Goal: Task Accomplishment & Management: Complete application form

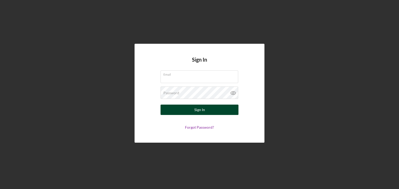
type input "[EMAIL_ADDRESS][DOMAIN_NAME]"
click at [188, 113] on button "Sign In" at bounding box center [199, 110] width 78 height 10
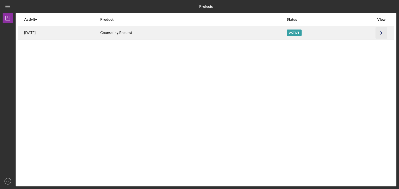
click at [381, 34] on icon "Icon/Navigate" at bounding box center [381, 33] width 12 height 12
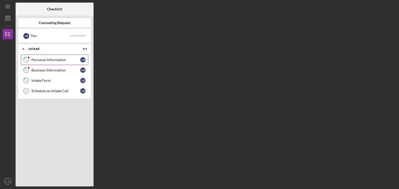
click at [53, 60] on div "Personal Information" at bounding box center [55, 60] width 49 height 4
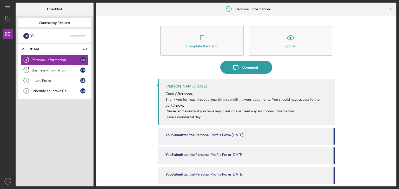
scroll to position [65, 0]
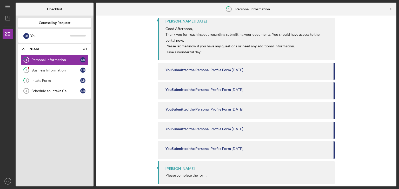
click at [192, 174] on div "Please complete the form." at bounding box center [186, 176] width 42 height 4
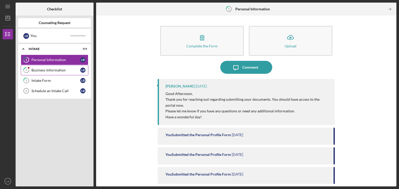
click at [36, 69] on div "Business Information" at bounding box center [55, 70] width 49 height 4
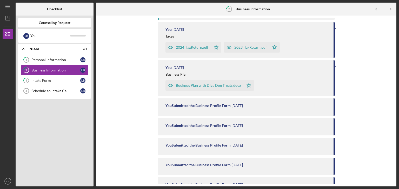
scroll to position [112, 0]
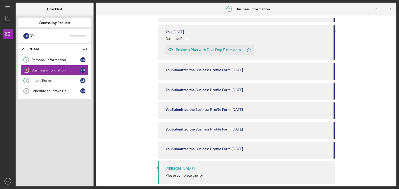
click at [157, 167] on div at bounding box center [156, 168] width 1 height 3
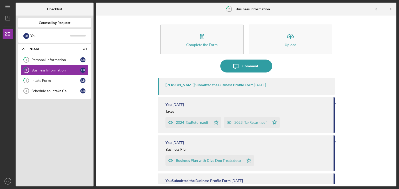
scroll to position [0, 0]
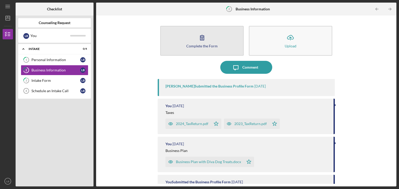
click at [201, 43] on icon "button" at bounding box center [201, 37] width 13 height 13
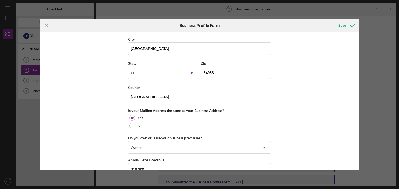
scroll to position [431, 0]
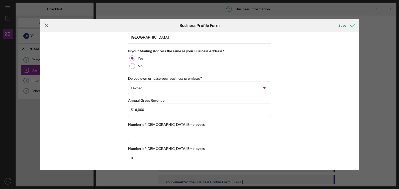
click at [47, 25] on icon "Icon/Menu Close" at bounding box center [46, 25] width 13 height 13
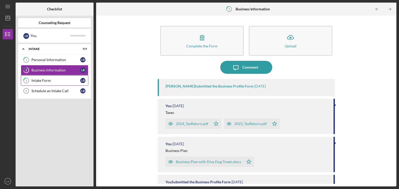
click at [34, 81] on div "Intake Form" at bounding box center [55, 81] width 49 height 4
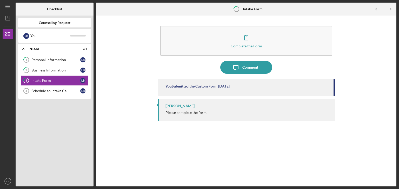
click at [177, 114] on div "Please complete the form." at bounding box center [186, 113] width 42 height 4
click at [7, 18] on line "button" at bounding box center [8, 18] width 4 height 0
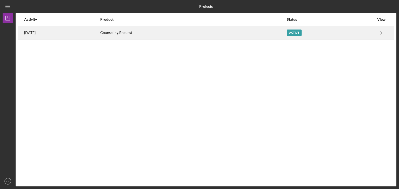
click at [301, 34] on div "Active" at bounding box center [293, 33] width 15 height 6
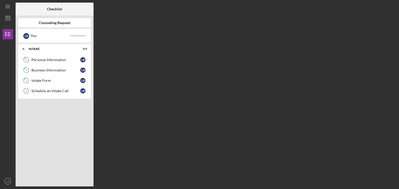
click at [56, 23] on b "Counseling Request" at bounding box center [55, 23] width 32 height 4
click at [48, 92] on div "Schedule an Intake Call" at bounding box center [55, 91] width 49 height 4
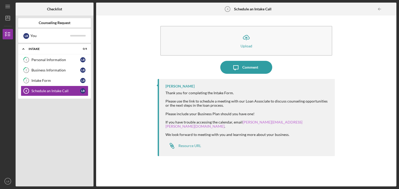
click at [248, 122] on link "[PERSON_NAME][EMAIL_ADDRESS][PERSON_NAME][DOMAIN_NAME]" at bounding box center [233, 124] width 137 height 9
click at [188, 144] on div "Resource URL" at bounding box center [189, 146] width 23 height 4
